Goal: Check status: Check status

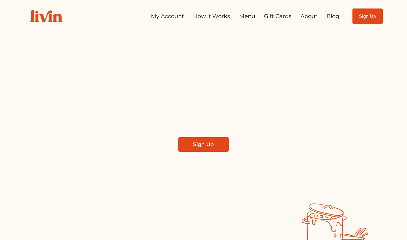
click at [172, 15] on link "My Account" at bounding box center [167, 16] width 33 height 11
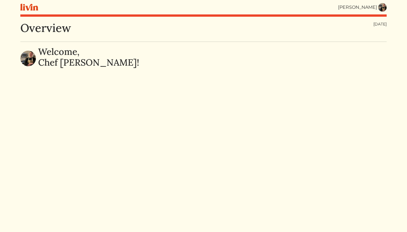
click at [384, 9] on img at bounding box center [382, 7] width 8 height 8
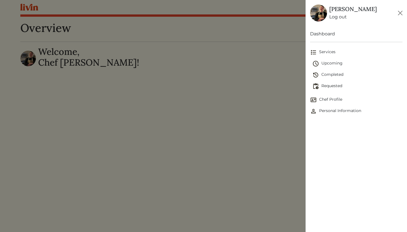
click at [336, 88] on span "Requested" at bounding box center [357, 86] width 90 height 7
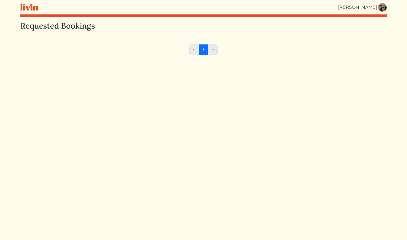
click at [385, 7] on img at bounding box center [382, 7] width 8 height 8
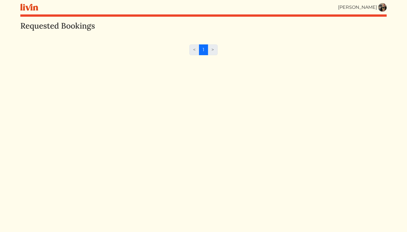
click at [249, 67] on div at bounding box center [203, 116] width 407 height 232
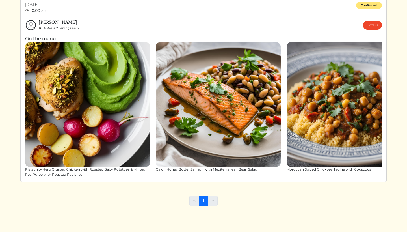
scroll to position [36, 0]
click at [375, 25] on link "Details" at bounding box center [372, 25] width 19 height 9
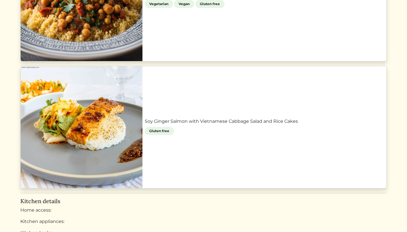
scroll to position [591, 0]
click at [224, 125] on link "Soy Ginger Salmon with Vietnamese Cabbage Salad and Rice Cakes" at bounding box center [264, 121] width 239 height 7
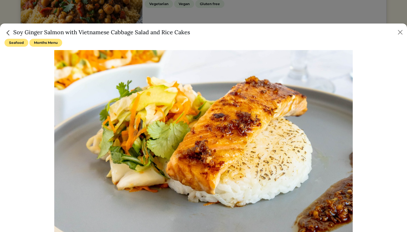
scroll to position [0, 0]
click at [399, 32] on button "Close" at bounding box center [399, 32] width 9 height 9
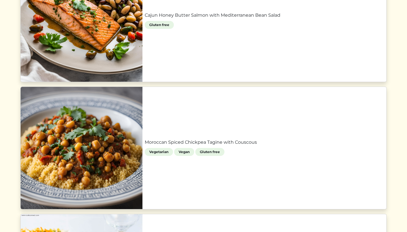
scroll to position [443, 0]
click at [234, 139] on link "Moroccan Spiced Chickpea Tagine with Couscous" at bounding box center [264, 142] width 239 height 7
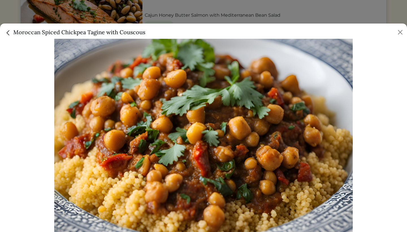
scroll to position [18, 0]
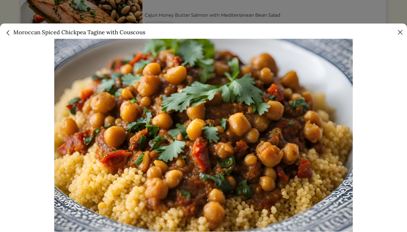
click at [402, 33] on button "Close" at bounding box center [399, 32] width 9 height 9
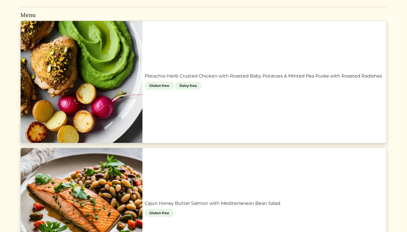
scroll to position [253, 0]
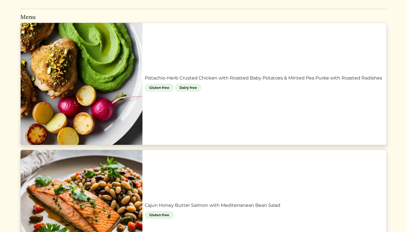
click at [266, 75] on link "Pistachio-Herb Crusted Chicken with Roasted Baby Potatoes & Minted Pea Purée wi…" at bounding box center [264, 78] width 239 height 7
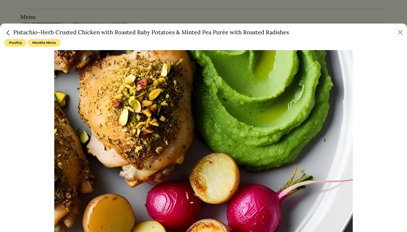
scroll to position [0, 0]
click at [399, 32] on button "Close" at bounding box center [399, 32] width 9 height 9
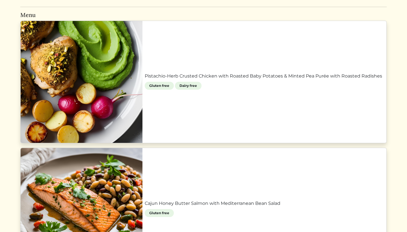
scroll to position [249, 0]
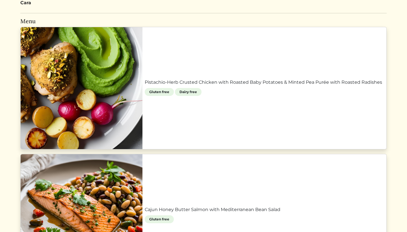
click at [297, 79] on link "Pistachio-Herb Crusted Chicken with Roasted Baby Potatoes & Minted Pea Purée wi…" at bounding box center [264, 82] width 239 height 7
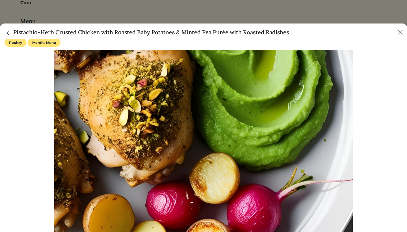
scroll to position [0, 0]
click at [403, 32] on button "Close" at bounding box center [399, 32] width 9 height 9
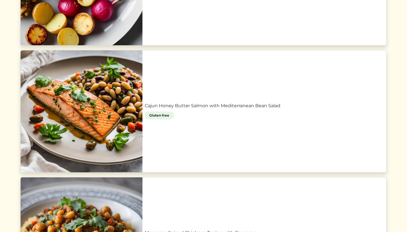
scroll to position [354, 0]
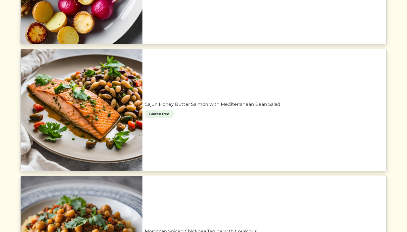
click at [328, 101] on link "Cajun Honey Butter Salmon with Mediterranean Bean Salad" at bounding box center [264, 104] width 239 height 7
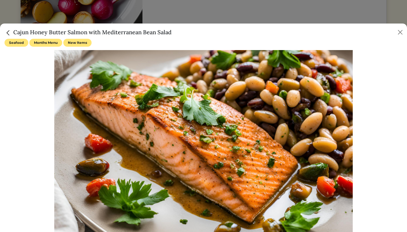
scroll to position [0, 0]
click at [400, 32] on button "Close" at bounding box center [399, 32] width 9 height 9
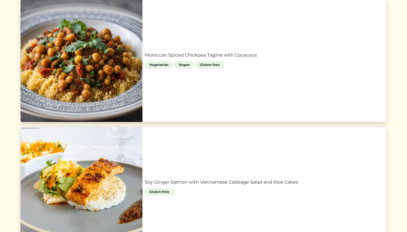
scroll to position [530, 0]
click at [261, 179] on link "Soy Ginger Salmon with Vietnamese Cabbage Salad and Rice Cakes" at bounding box center [264, 182] width 239 height 7
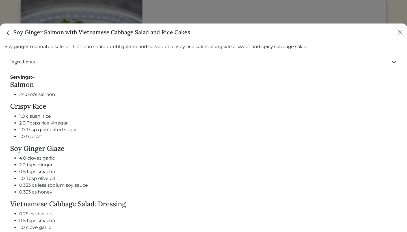
scroll to position [215, 0]
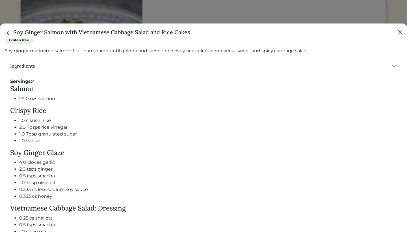
click at [401, 33] on button "Close" at bounding box center [399, 32] width 9 height 9
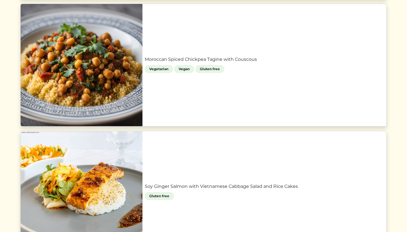
scroll to position [525, 0]
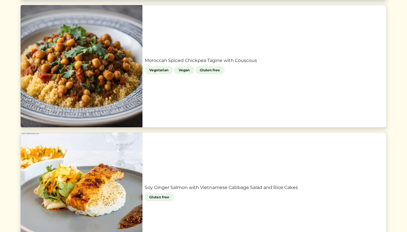
click at [262, 64] on link "Moroccan Spiced Chickpea Tagine with Couscous" at bounding box center [264, 60] width 239 height 7
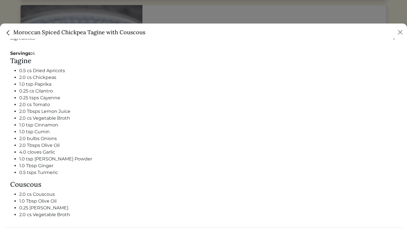
scroll to position [237, 0]
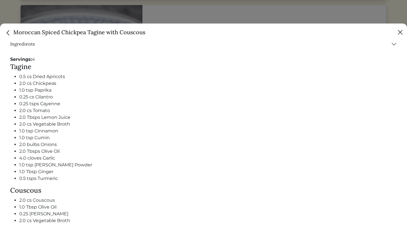
click at [398, 32] on button "Close" at bounding box center [399, 32] width 9 height 9
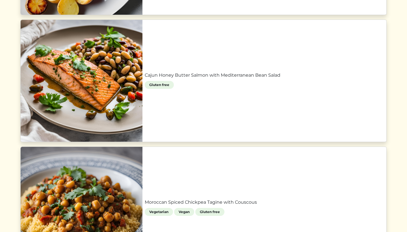
scroll to position [379, 0]
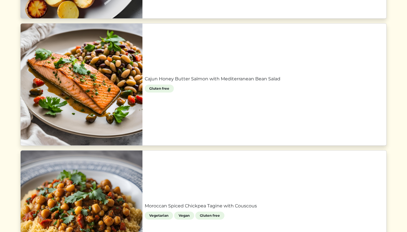
click at [292, 82] on link "Cajun Honey Butter Salmon with Mediterranean Bean Salad" at bounding box center [264, 78] width 239 height 7
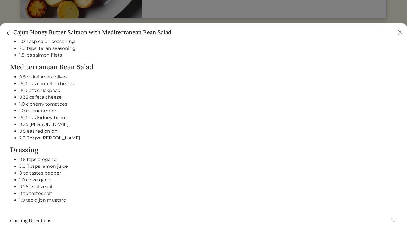
scroll to position [340, 0]
click at [402, 32] on button "Close" at bounding box center [399, 32] width 9 height 9
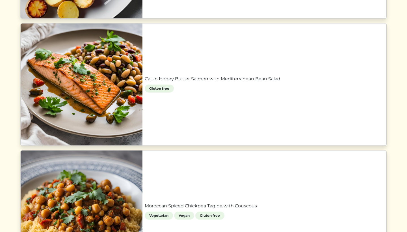
scroll to position [256, 0]
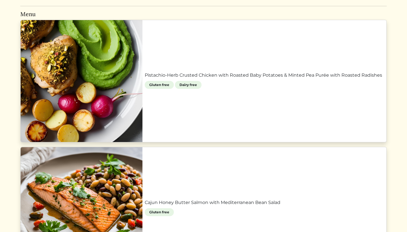
click at [306, 79] on link "Pistachio-Herb Crusted Chicken with Roasted Baby Potatoes & Minted Pea Purée wi…" at bounding box center [264, 75] width 239 height 7
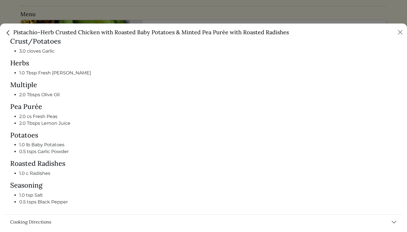
scroll to position [354, 0]
click at [401, 31] on button "Close" at bounding box center [399, 32] width 9 height 9
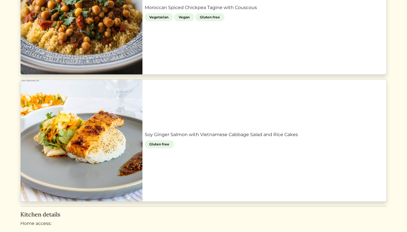
scroll to position [578, 0]
click at [340, 138] on link "Soy Ginger Salmon with Vietnamese Cabbage Salad and Rice Cakes" at bounding box center [264, 134] width 239 height 7
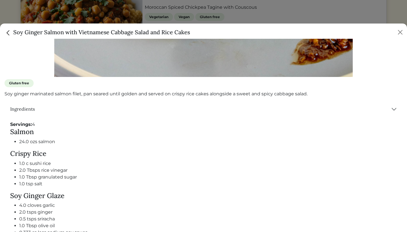
scroll to position [178, 0]
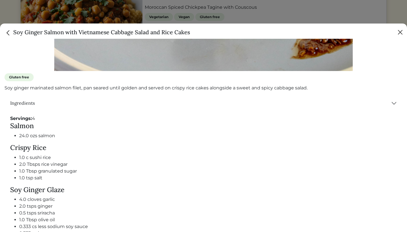
click at [401, 32] on button "Close" at bounding box center [399, 32] width 9 height 9
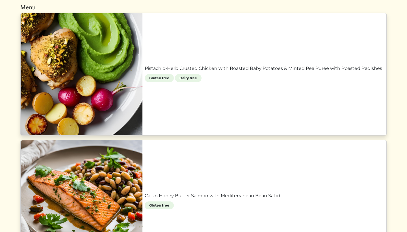
scroll to position [253, 0]
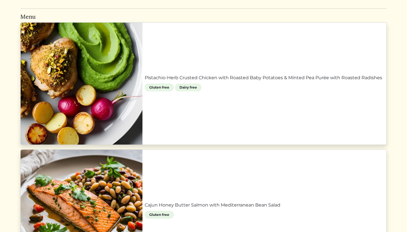
click at [243, 81] on link "Pistachio-Herb Crusted Chicken with Roasted Baby Potatoes & Minted Pea Purée wi…" at bounding box center [264, 77] width 239 height 7
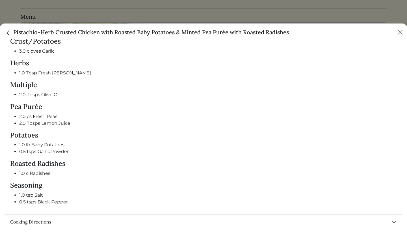
scroll to position [354, 0]
click at [401, 32] on button "Close" at bounding box center [399, 32] width 9 height 9
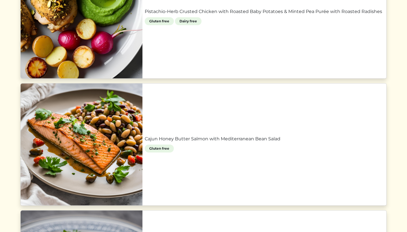
scroll to position [341, 0]
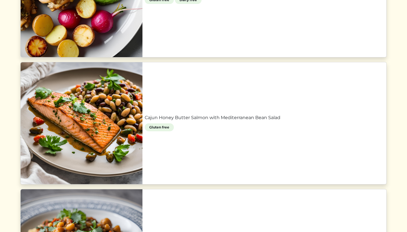
click at [348, 114] on link "Cajun Honey Butter Salmon with Mediterranean Bean Salad" at bounding box center [264, 117] width 239 height 7
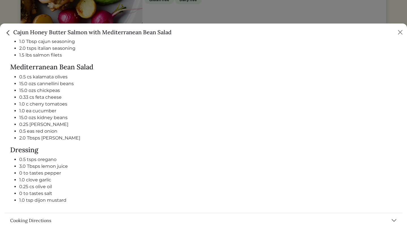
scroll to position [340, 0]
click at [400, 33] on button "Close" at bounding box center [399, 32] width 9 height 9
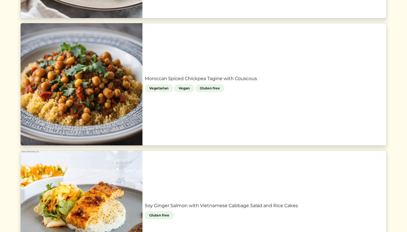
scroll to position [506, 0]
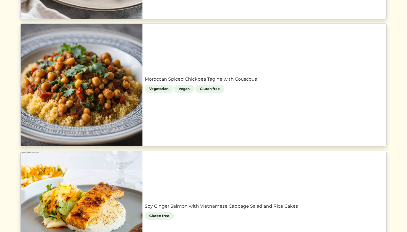
click at [311, 82] on link "Moroccan Spiced Chickpea Tagine with Couscous" at bounding box center [264, 79] width 239 height 7
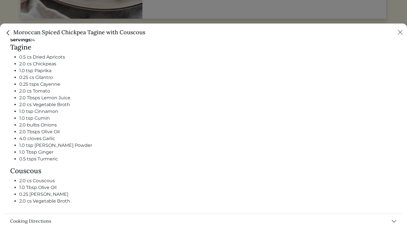
scroll to position [256, 0]
click at [400, 34] on button "Close" at bounding box center [399, 32] width 9 height 9
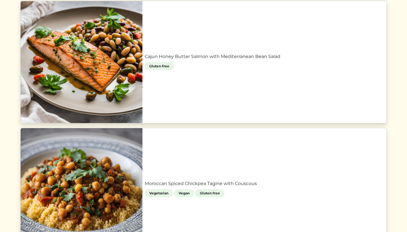
scroll to position [401, 0]
click at [296, 53] on link "Cajun Honey Butter Salmon with Mediterranean Bean Salad" at bounding box center [264, 56] width 239 height 7
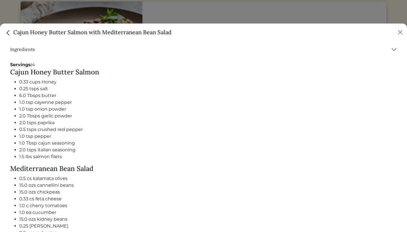
scroll to position [245, 0]
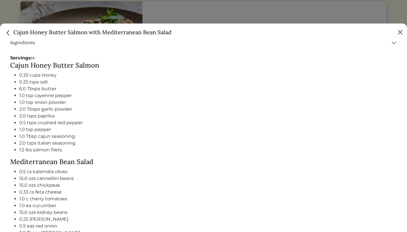
click at [400, 31] on button "Close" at bounding box center [399, 32] width 9 height 9
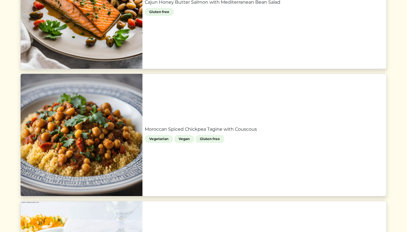
scroll to position [465, 0]
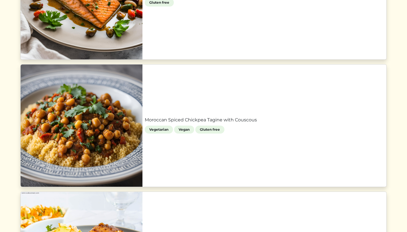
click at [275, 116] on link "Moroccan Spiced Chickpea Tagine with Couscous" at bounding box center [264, 119] width 239 height 7
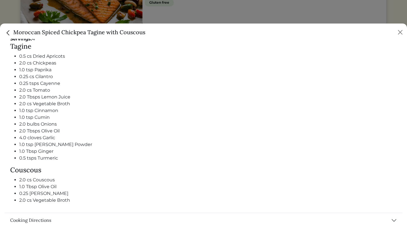
scroll to position [257, 0]
click at [398, 32] on button "Close" at bounding box center [399, 32] width 9 height 9
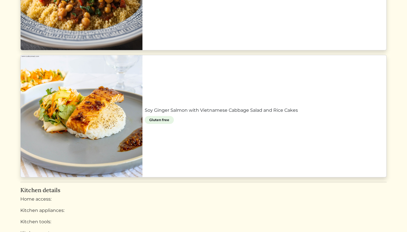
scroll to position [604, 0]
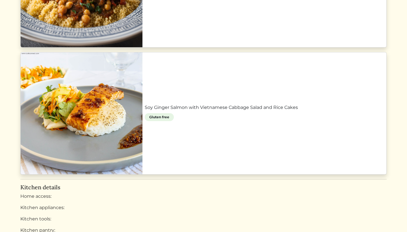
click at [265, 104] on link "Soy Ginger Salmon with Vietnamese Cabbage Salad and Rice Cakes" at bounding box center [264, 107] width 239 height 7
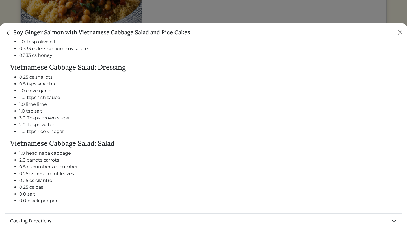
scroll to position [355, 0]
click at [400, 31] on button "Close" at bounding box center [399, 32] width 9 height 9
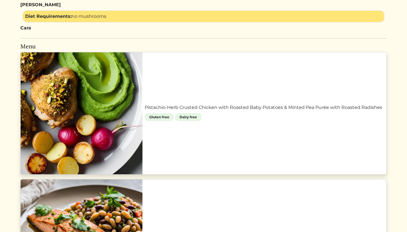
scroll to position [222, 0]
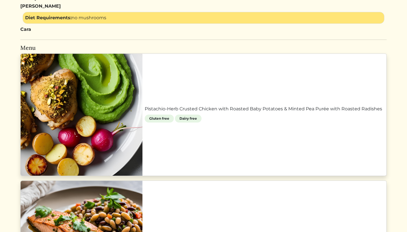
click at [195, 105] on link "Pistachio-Herb Crusted Chicken with Roasted Baby Potatoes & Minted Pea Purée wi…" at bounding box center [264, 108] width 239 height 7
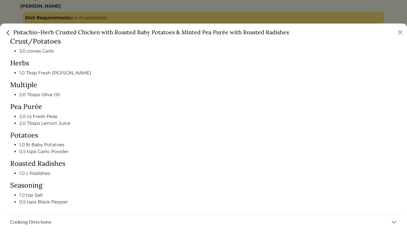
scroll to position [354, 0]
click at [39, 220] on button "Cooking Directions" at bounding box center [204, 222] width 398 height 15
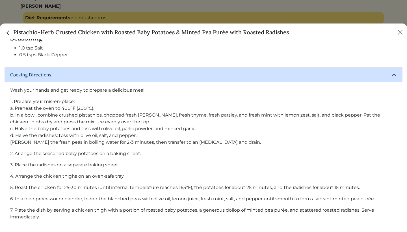
scroll to position [501, 0]
click at [401, 33] on button "Close" at bounding box center [399, 32] width 9 height 9
